Goal: Information Seeking & Learning: Stay updated

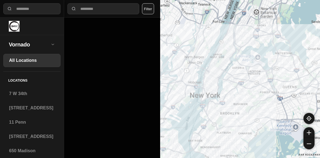
select select "*"
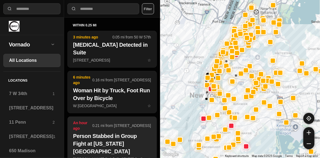
click at [96, 134] on h2 "Person Stabbed in Group Fight at [US_STATE][GEOGRAPHIC_DATA]" at bounding box center [112, 143] width 78 height 23
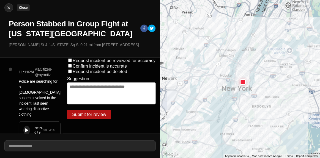
click at [9, 9] on img at bounding box center [9, 8] width 6 height 6
select select "*"
